Goal: Information Seeking & Learning: Learn about a topic

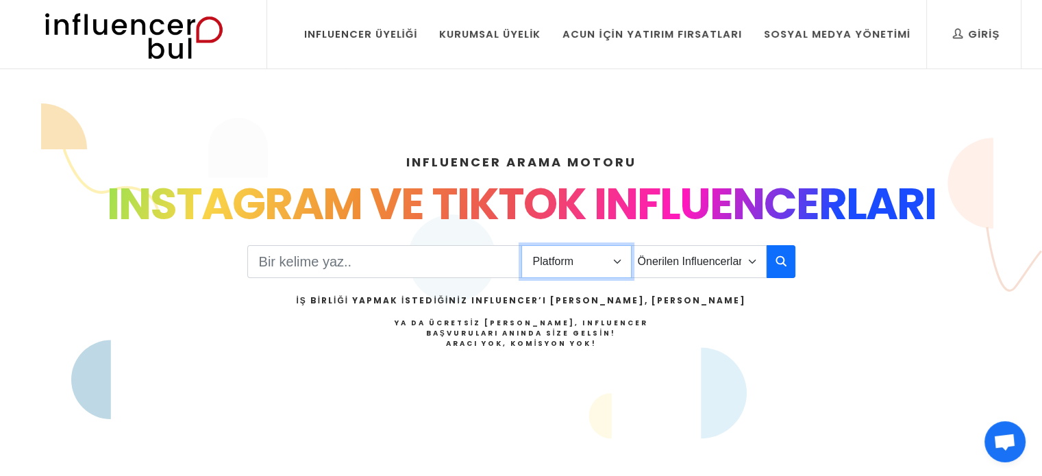
click at [584, 262] on select "Platform Instagram Facebook Youtube Tiktok Twitter Twitch" at bounding box center [576, 261] width 110 height 33
select select "1"
click at [521, 245] on select "Platform Instagram Facebook Youtube Tiktok Twitter Twitch" at bounding box center [576, 261] width 110 height 33
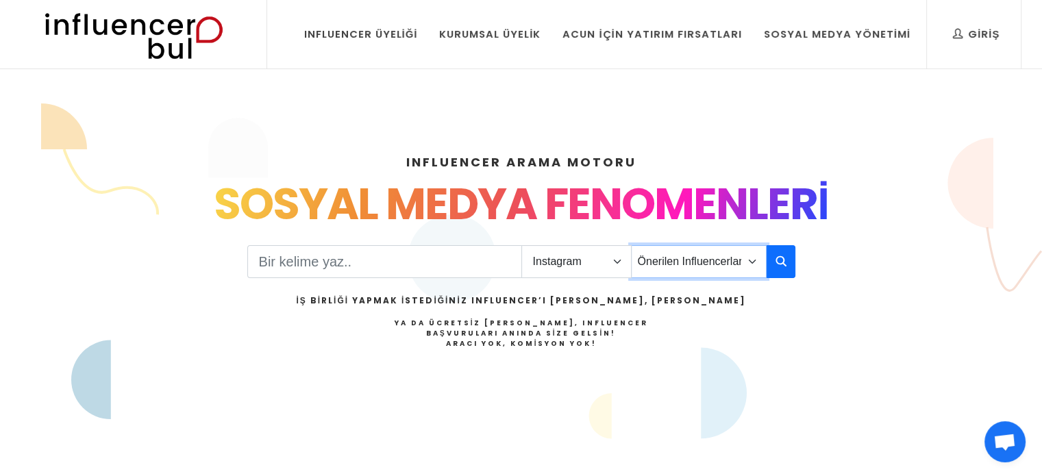
click at [702, 260] on select "Önerilen Influencerlar Aile & Çocuk & Ebeveyn Alışveriş & Giyim & Aksesuar Arab…" at bounding box center [699, 261] width 136 height 33
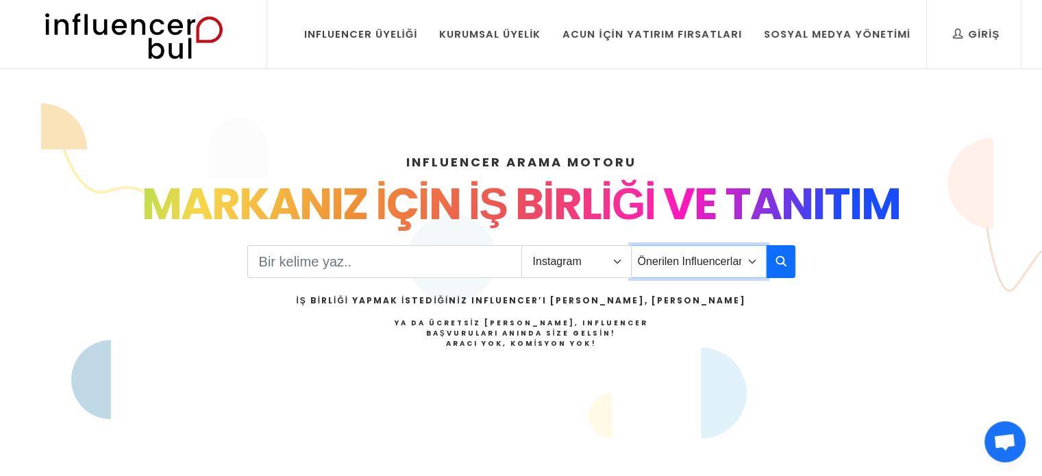
select select "12"
click at [631, 245] on select "Önerilen Influencerlar Aile & Çocuk & Ebeveyn Alışveriş & Giyim & Aksesuar Arab…" at bounding box center [699, 261] width 136 height 33
click at [785, 262] on icon "button" at bounding box center [781, 261] width 11 height 16
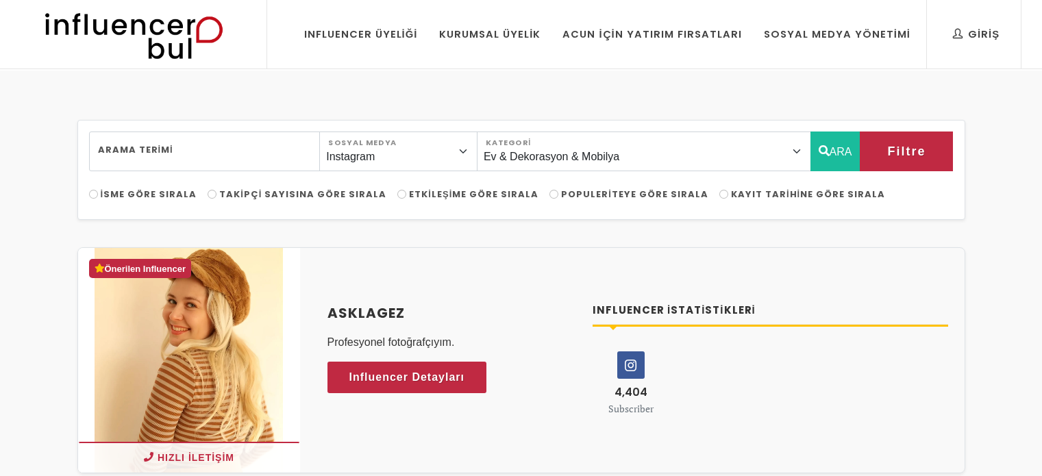
select select "12"
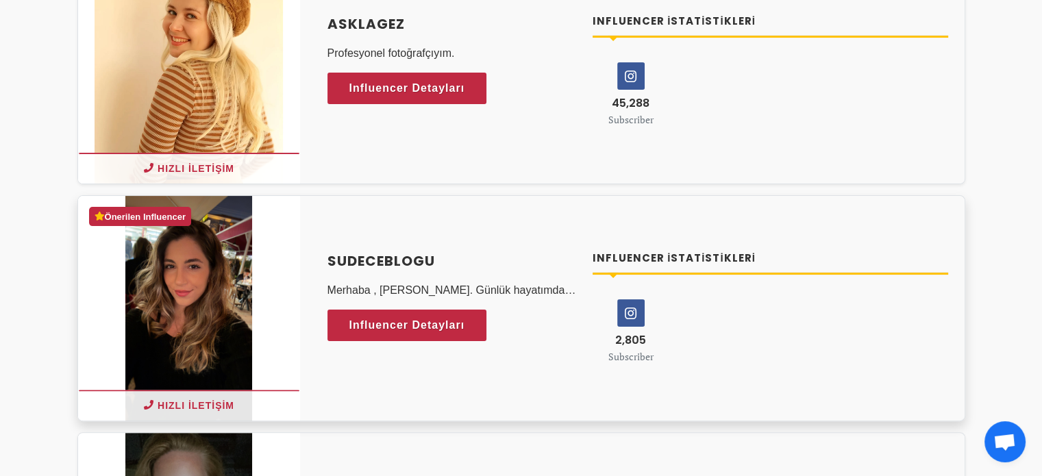
scroll to position [274, 0]
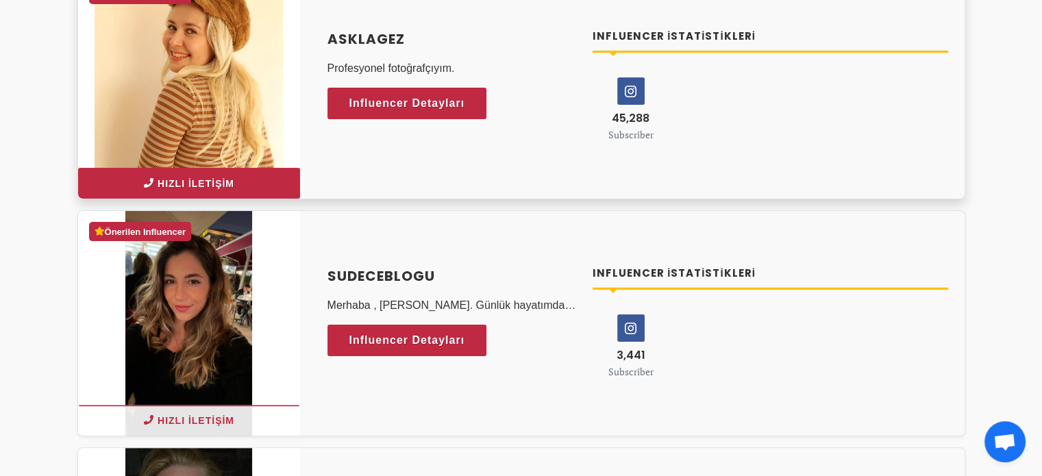
click at [227, 186] on button "Hızlı İletişim" at bounding box center [189, 183] width 222 height 31
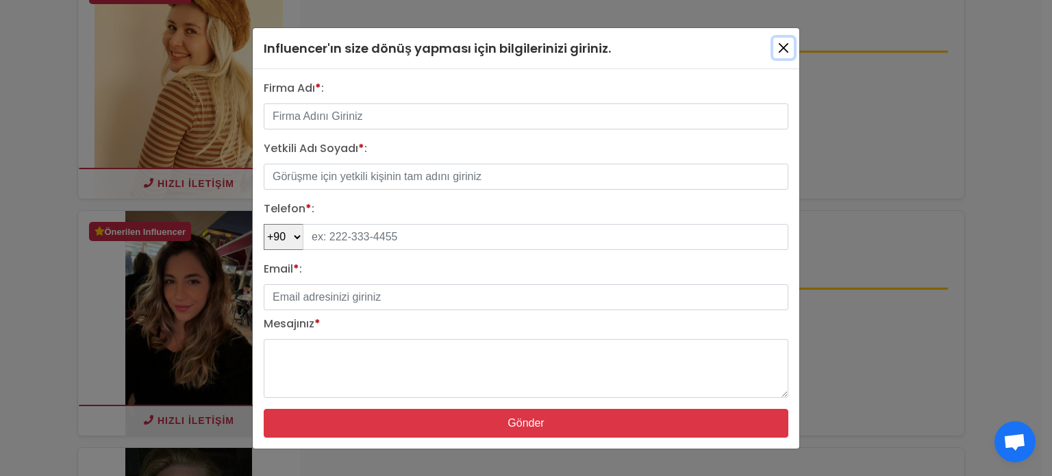
click at [787, 53] on button "button" at bounding box center [784, 48] width 21 height 21
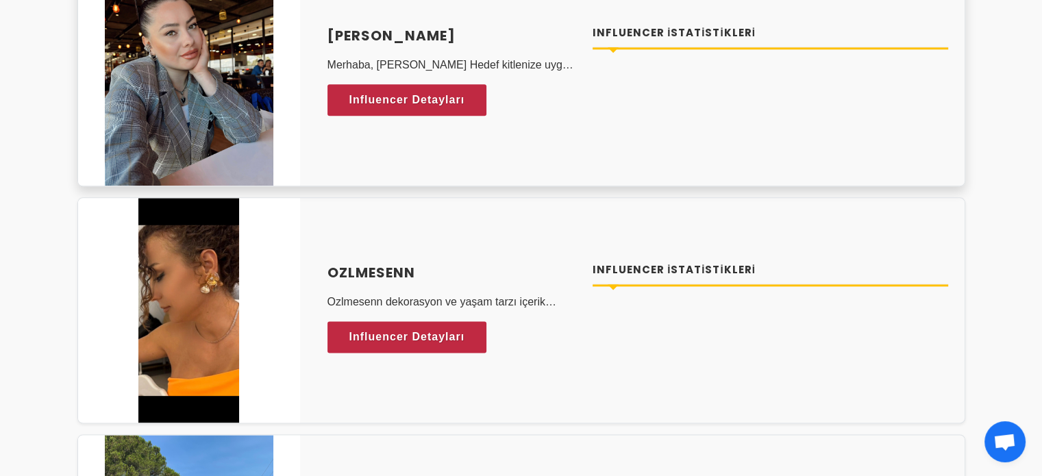
scroll to position [1713, 0]
